Goal: Task Accomplishment & Management: Manage account settings

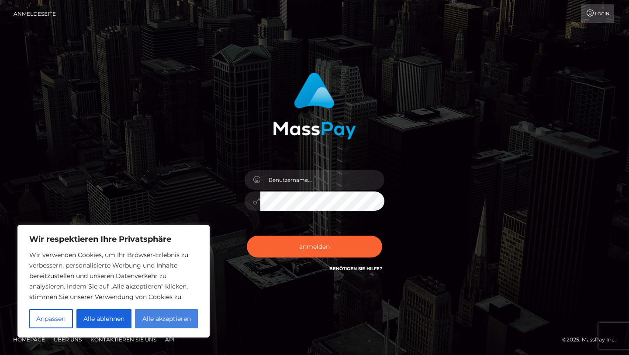
click at [154, 318] on font "Alle akzeptieren" at bounding box center [166, 319] width 49 height 8
checkbox input "true"
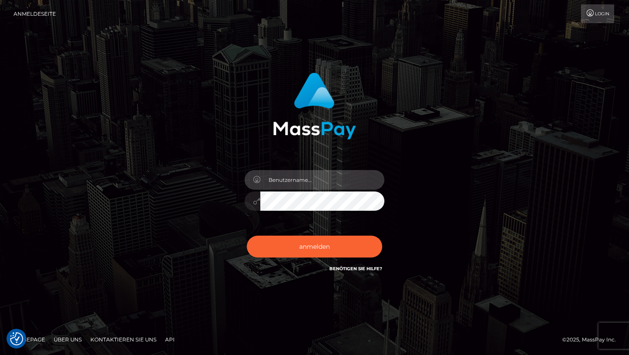
click at [277, 187] on input "text" at bounding box center [322, 180] width 124 height 20
click at [279, 177] on input "text" at bounding box center [322, 180] width 124 height 20
click at [402, 86] on div at bounding box center [314, 102] width 229 height 73
click at [305, 183] on input "text" at bounding box center [322, 180] width 124 height 20
type input "romyrosemariekuester@gmx.de"
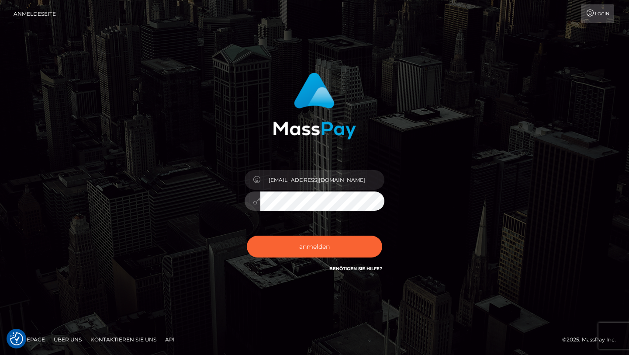
click at [359, 271] on h6 "Benötigen Sie Hilfe?" at bounding box center [355, 267] width 53 height 7
click at [358, 268] on font "Benötigen Sie Hilfe?" at bounding box center [355, 269] width 53 height 6
click at [300, 250] on button "anmelden" at bounding box center [314, 247] width 135 height 22
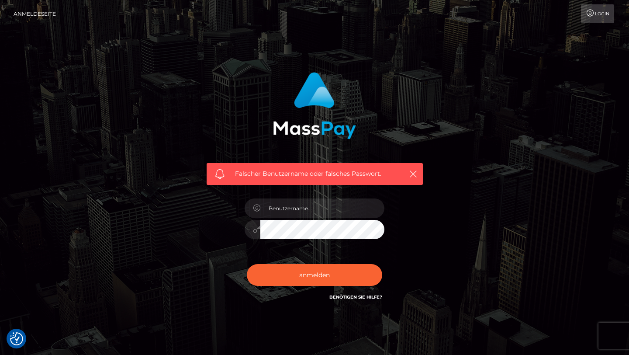
click at [602, 16] on font "Login" at bounding box center [602, 14] width 14 height 6
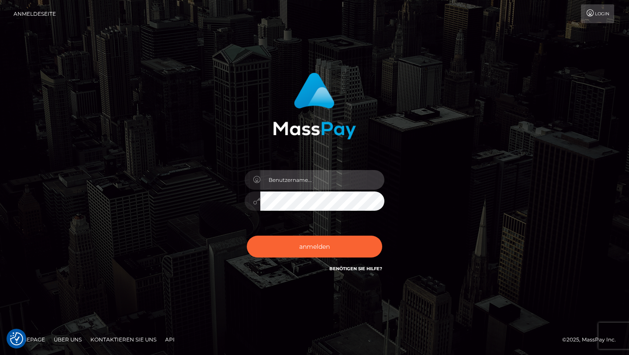
click at [274, 188] on input "text" at bounding box center [322, 180] width 124 height 20
type input "romyxrosemarie"
click at [247, 236] on button "anmelden" at bounding box center [314, 247] width 135 height 22
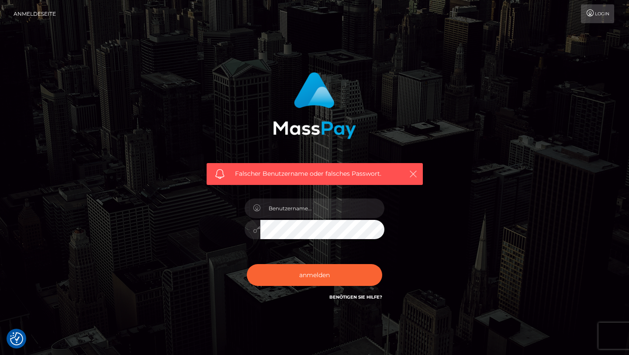
click at [412, 170] on icon "button" at bounding box center [413, 174] width 9 height 9
